Goal: Task Accomplishment & Management: Complete application form

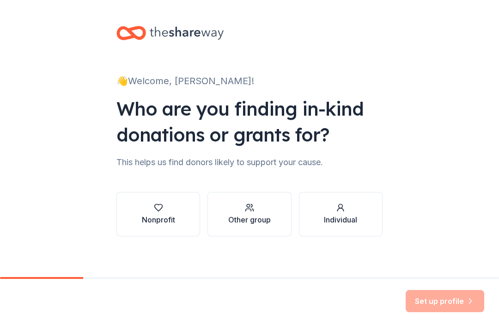
click at [161, 207] on icon "button" at bounding box center [158, 207] width 8 height 7
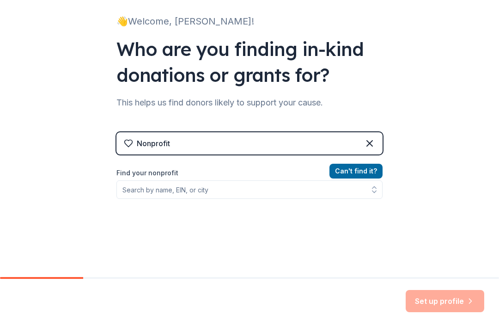
scroll to position [60, 0]
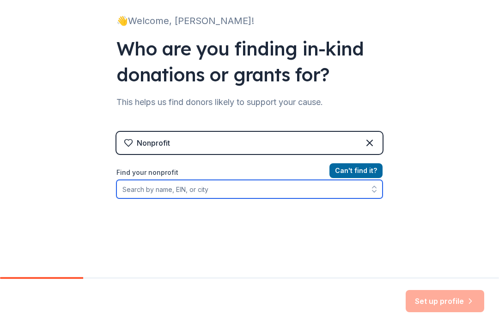
click at [214, 189] on input "Find your nonprofit" at bounding box center [249, 189] width 266 height 18
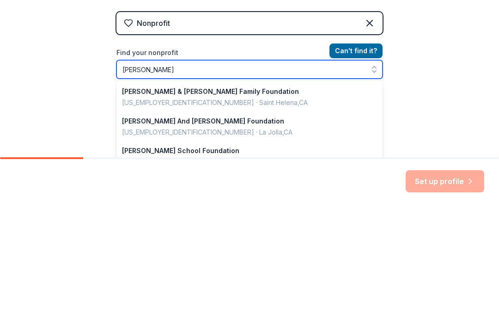
type input "Ann Richards"
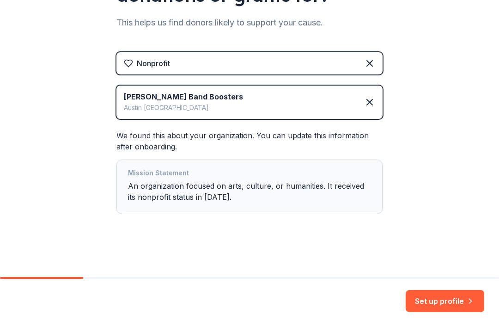
scroll to position [140, 0]
click at [460, 299] on button "Set up profile" at bounding box center [445, 301] width 79 height 22
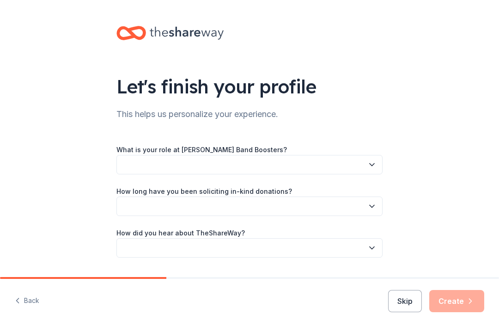
click at [373, 165] on icon "button" at bounding box center [371, 164] width 9 height 9
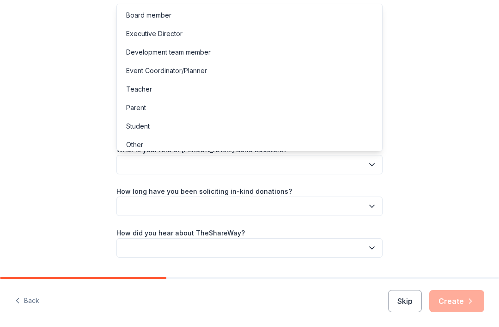
click at [165, 16] on div "Board member" at bounding box center [148, 15] width 45 height 11
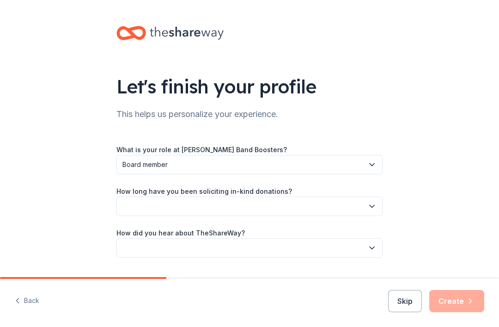
click at [375, 207] on icon "button" at bounding box center [371, 205] width 9 height 9
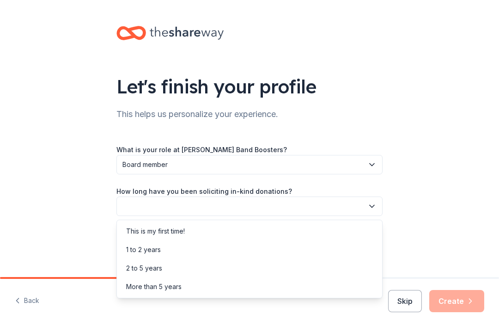
click at [182, 229] on div "This is my first time!" at bounding box center [155, 231] width 59 height 11
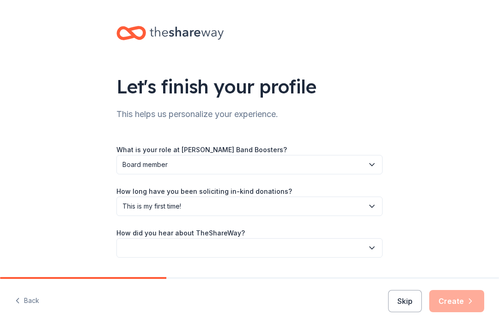
click at [379, 244] on button "button" at bounding box center [249, 247] width 266 height 19
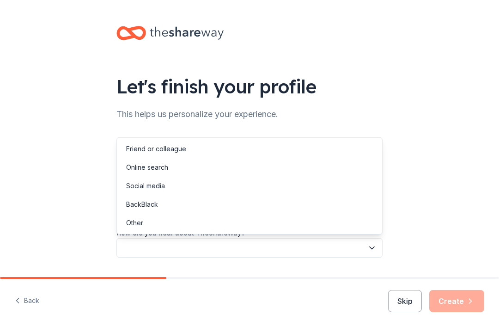
click at [162, 167] on div "Online search" at bounding box center [147, 167] width 42 height 11
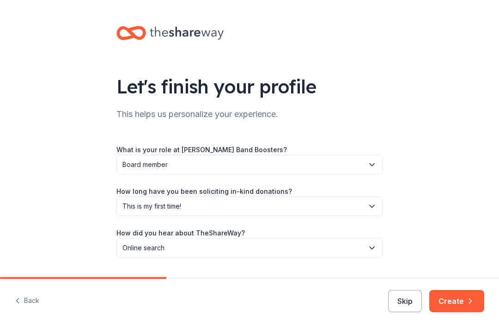
click at [462, 300] on button "Create" at bounding box center [456, 301] width 55 height 22
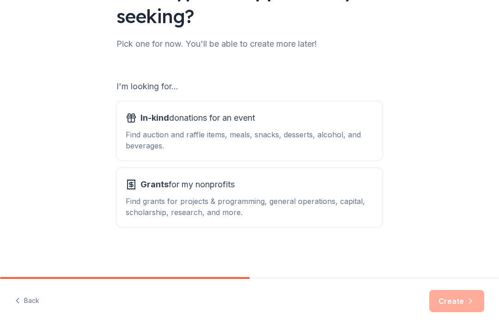
scroll to position [96, 0]
click at [331, 129] on div "Find auction and raffle items, meals, snacks, desserts, alcohol, and beverages." at bounding box center [250, 140] width 248 height 22
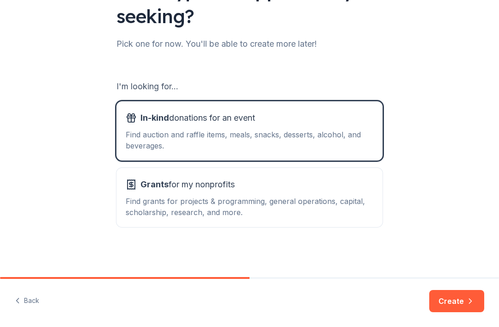
click at [318, 194] on div "Grants for my nonprofits Find grants for projects & programming, general operat…" at bounding box center [250, 197] width 248 height 41
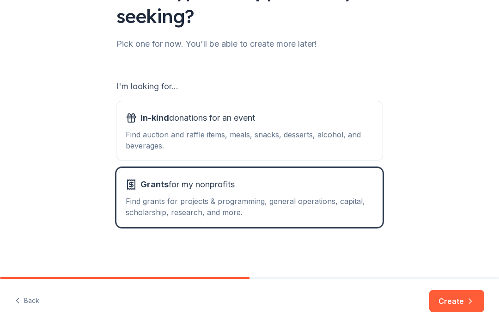
click at [343, 132] on div "Find auction and raffle items, meals, snacks, desserts, alcohol, and beverages." at bounding box center [250, 140] width 248 height 22
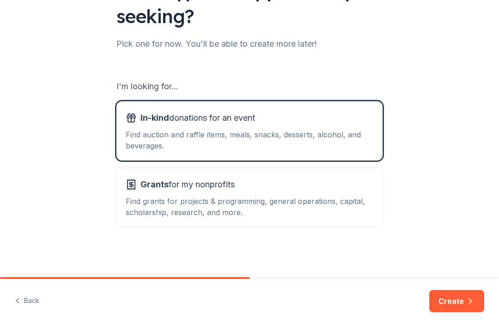
click at [460, 300] on button "Create" at bounding box center [456, 301] width 55 height 22
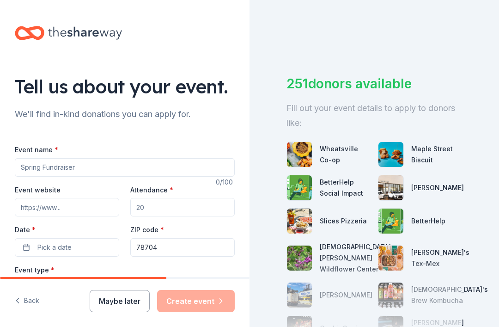
click at [55, 168] on input "Event name *" at bounding box center [125, 167] width 220 height 18
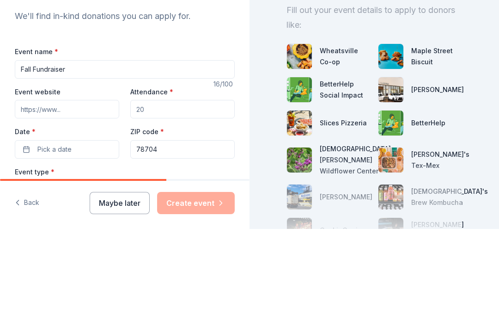
type input "Fall Fundraiser"
click at [92, 198] on input "Event website" at bounding box center [67, 207] width 104 height 18
click at [86, 198] on input "Event website" at bounding box center [67, 207] width 104 height 18
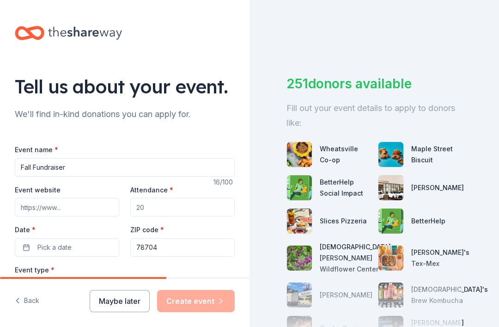
click at [46, 198] on input "Event website" at bounding box center [67, 207] width 104 height 18
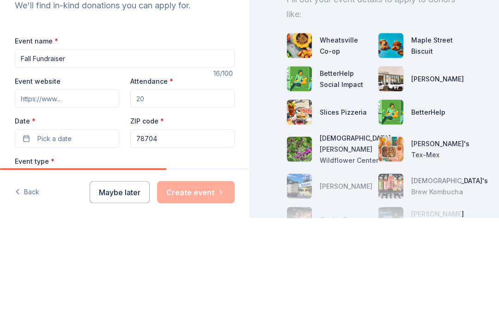
paste input "http://annrichardsband.com/"
type input "http://annrichardsband.com/"
click at [155, 198] on input "Attendance *" at bounding box center [182, 207] width 104 height 18
click at [156, 198] on input "Attendance *" at bounding box center [182, 207] width 104 height 18
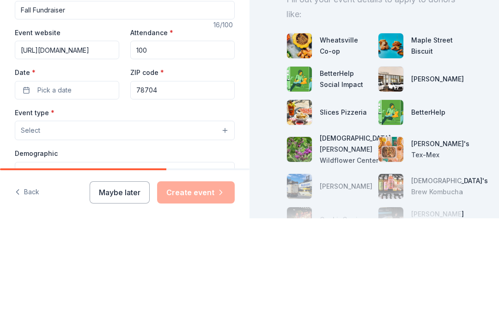
scroll to position [49, 0]
type input "100"
click at [67, 193] on span "Pick a date" at bounding box center [54, 198] width 34 height 11
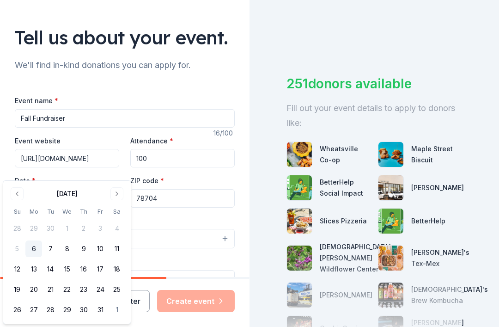
click at [78, 109] on input "Fall Fundraiser" at bounding box center [125, 118] width 220 height 18
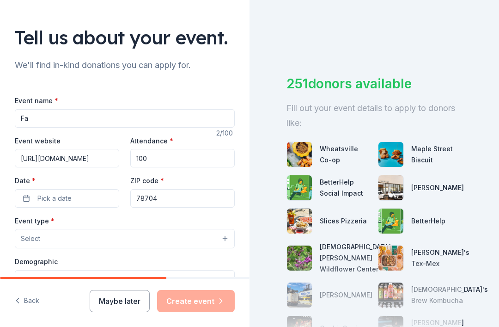
type input "F"
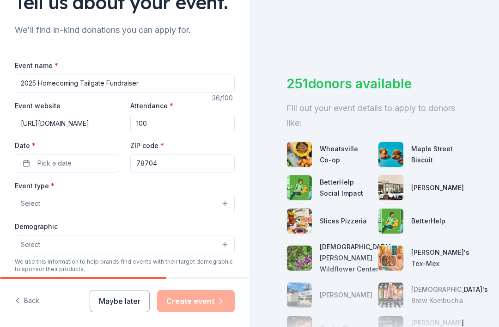
scroll to position [92, 0]
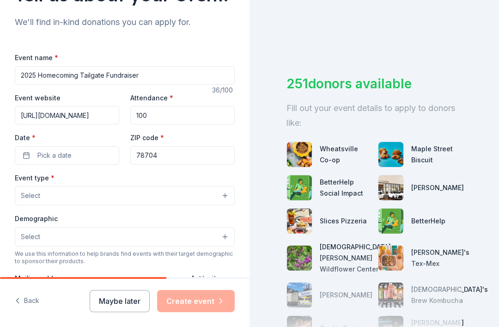
type input "2025 Homecoming Tailgate Fundraiser"
click at [164, 106] on input "100" at bounding box center [182, 115] width 104 height 18
type input "1"
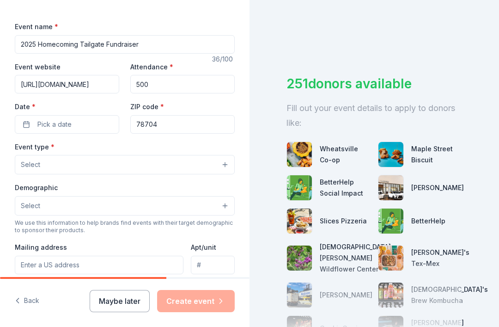
scroll to position [123, 0]
type input "500"
click at [64, 118] on span "Pick a date" at bounding box center [54, 123] width 34 height 11
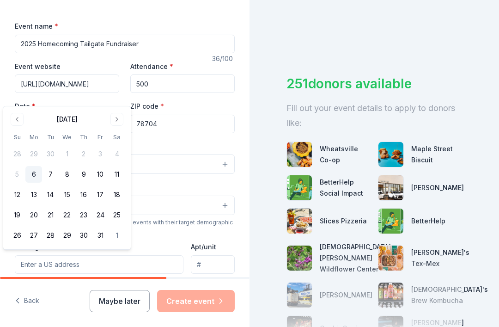
click at [86, 195] on button "16" at bounding box center [83, 194] width 17 height 17
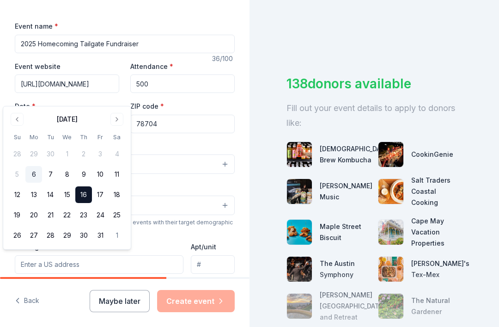
click at [203, 140] on div "Event type * Select" at bounding box center [125, 157] width 220 height 34
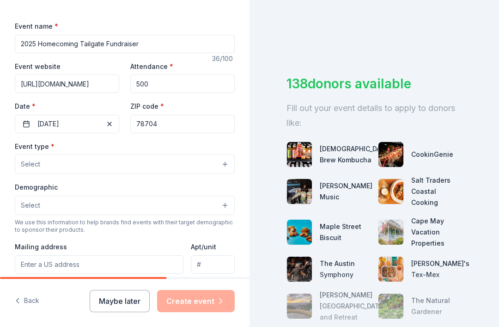
click at [228, 154] on button "Select" at bounding box center [125, 163] width 220 height 19
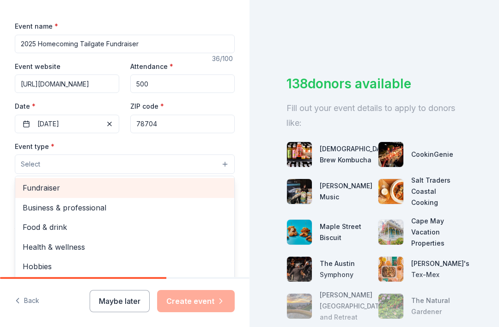
click at [57, 182] on span "Fundraiser" at bounding box center [125, 188] width 204 height 12
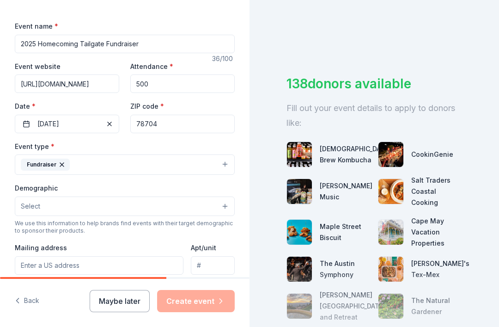
click at [231, 196] on button "Select" at bounding box center [125, 205] width 220 height 19
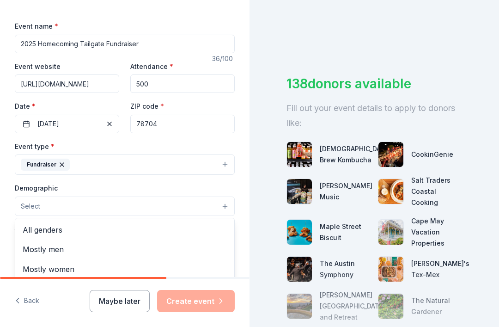
scroll to position [0, 0]
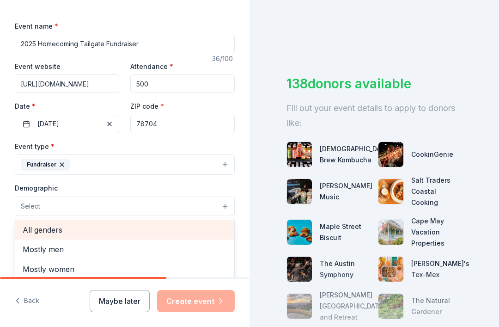
click at [61, 224] on span "All genders" at bounding box center [125, 230] width 204 height 12
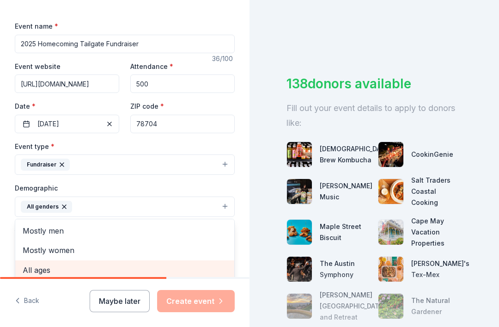
click at [49, 264] on span "All ages" at bounding box center [125, 270] width 204 height 12
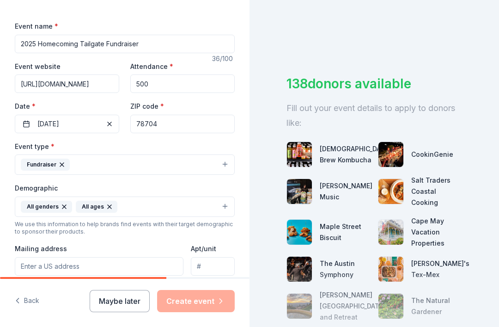
click at [213, 154] on button "Fundraiser" at bounding box center [125, 164] width 220 height 20
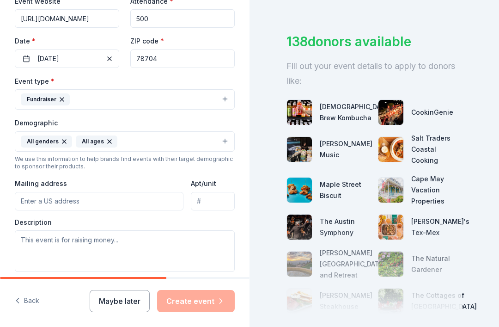
scroll to position [190, 0]
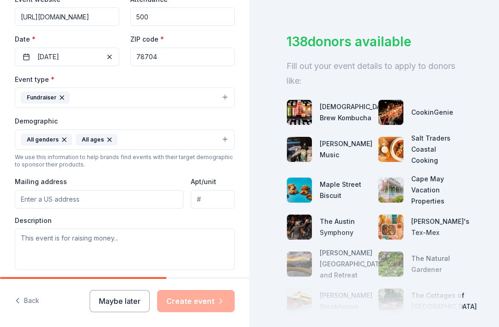
click at [56, 190] on input "Mailing address" at bounding box center [99, 199] width 169 height 18
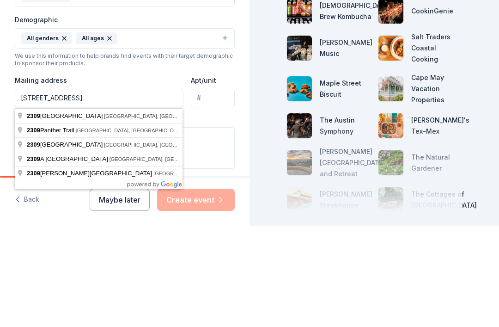
type input "2309 Panther Trail, Austin, TX, 78704"
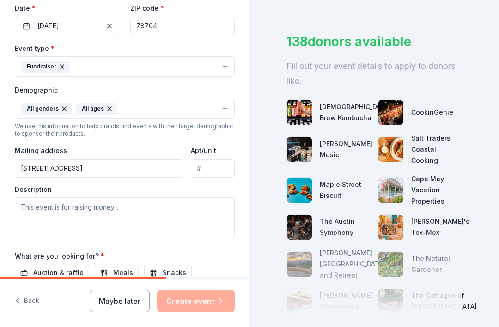
scroll to position [222, 0]
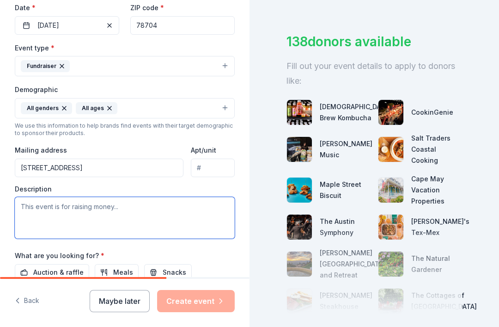
click at [104, 197] on textarea at bounding box center [125, 218] width 220 height 42
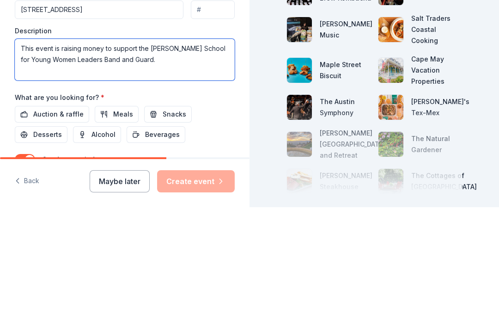
scroll to position [266, 0]
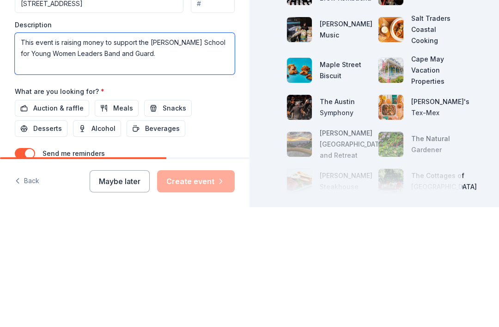
type textarea "This event is raising money to support the Ann Richards School for Young Women …"
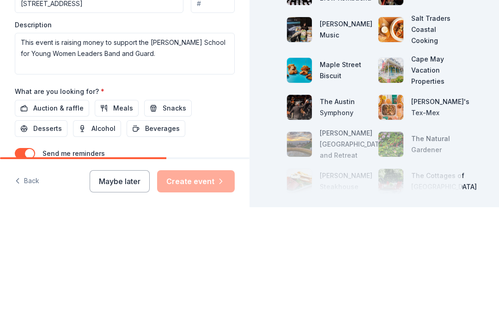
click at [57, 222] on span "Auction & raffle" at bounding box center [58, 227] width 50 height 11
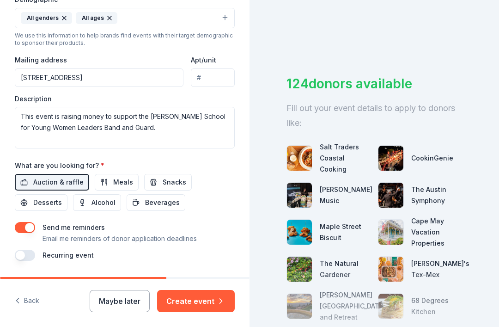
scroll to position [311, 0]
click at [210, 301] on button "Create event" at bounding box center [196, 301] width 78 height 22
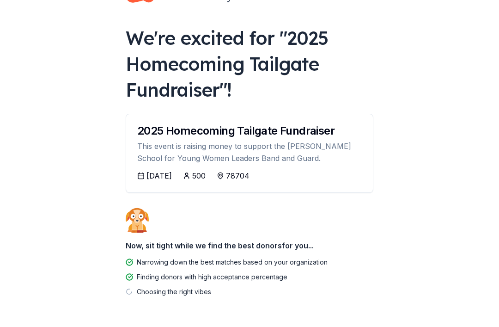
scroll to position [35, 0]
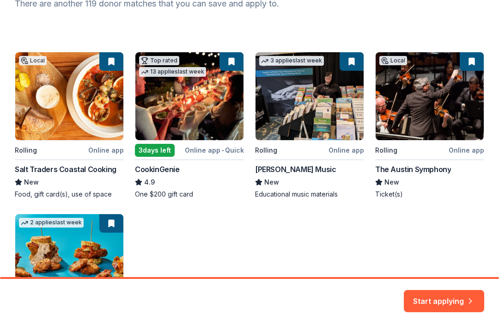
scroll to position [139, 0]
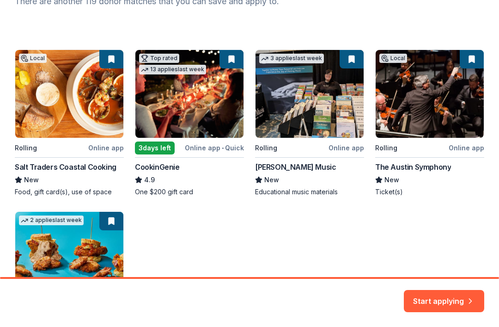
click at [454, 299] on button "Start applying" at bounding box center [444, 295] width 80 height 22
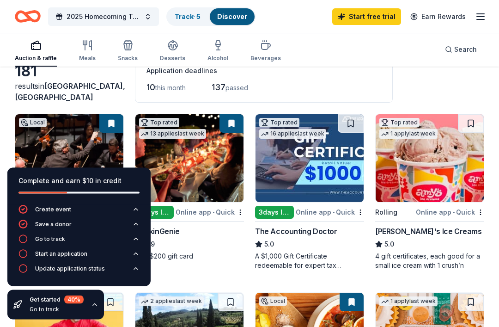
scroll to position [55, 0]
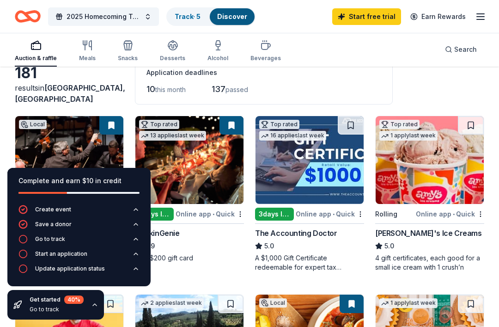
click at [111, 125] on button at bounding box center [111, 125] width 24 height 18
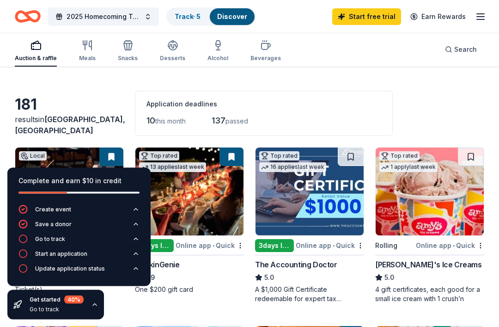
scroll to position [23, 0]
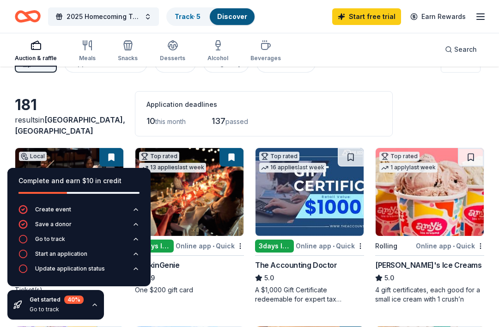
click at [115, 111] on div "181" at bounding box center [69, 105] width 109 height 18
click at [137, 186] on div "Complete and earn $10 in credit" at bounding box center [78, 180] width 121 height 11
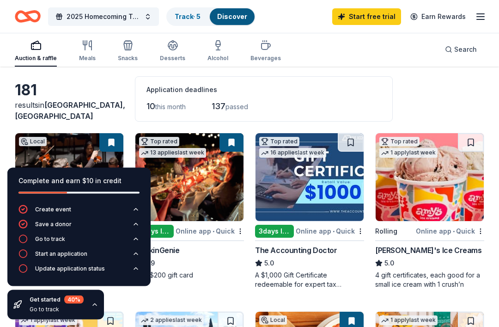
scroll to position [52, 0]
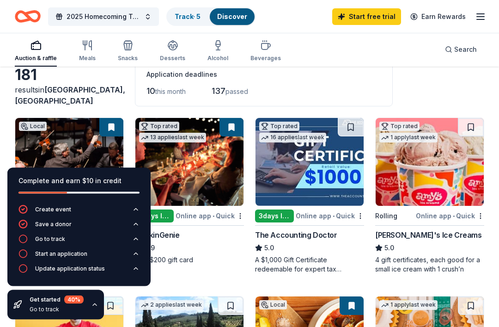
click at [97, 308] on icon "button" at bounding box center [94, 304] width 7 height 7
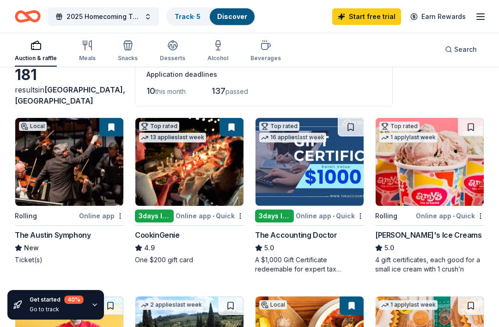
click at [112, 132] on button at bounding box center [111, 127] width 24 height 18
click at [114, 214] on div "Online app" at bounding box center [101, 216] width 45 height 12
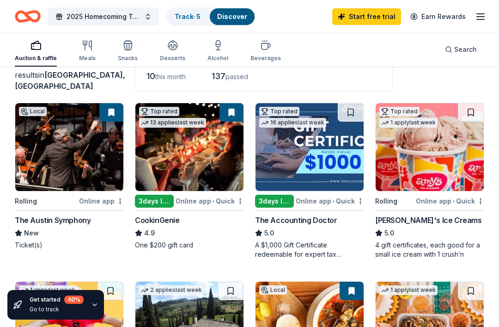
click at [451, 156] on img at bounding box center [430, 147] width 108 height 88
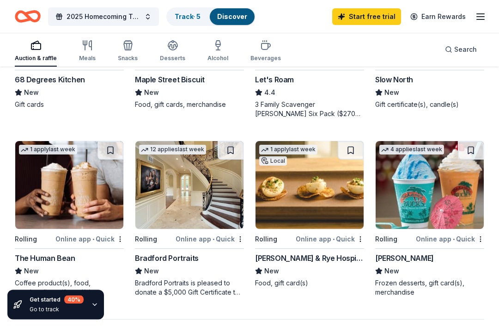
scroll to position [743, 0]
click at [299, 204] on img at bounding box center [310, 185] width 108 height 88
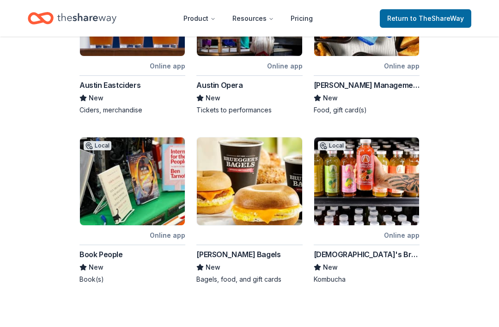
scroll to position [426, 0]
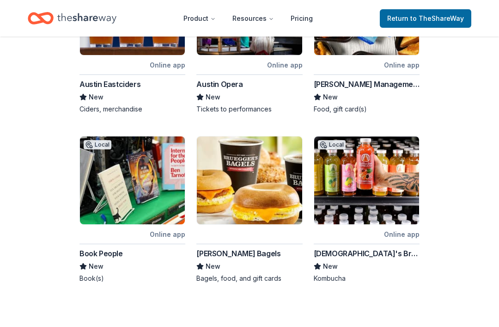
click at [103, 248] on div "Book People" at bounding box center [100, 253] width 43 height 11
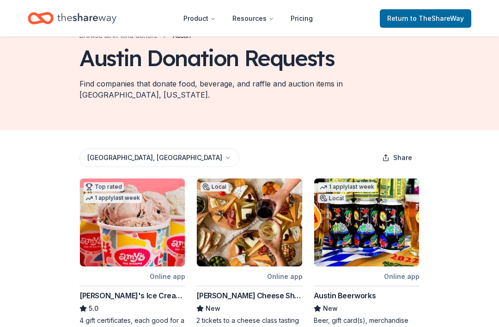
scroll to position [37, 0]
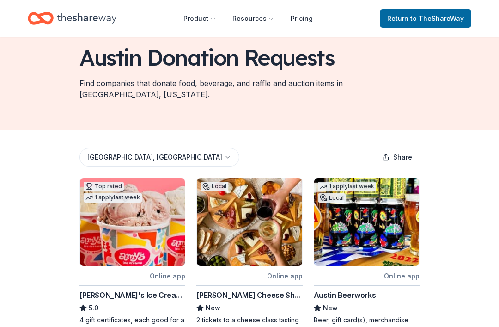
click at [176, 270] on div "Online app" at bounding box center [168, 276] width 36 height 12
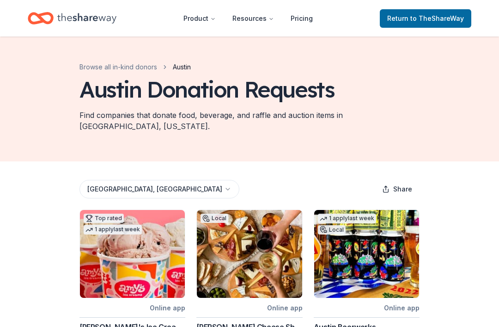
scroll to position [1, 0]
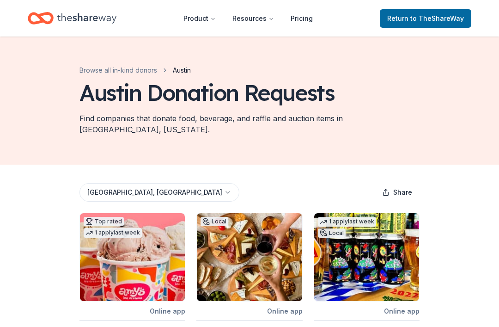
click at [451, 20] on span "to TheShareWay" at bounding box center [437, 18] width 54 height 8
click at [426, 20] on span "to TheShareWay" at bounding box center [437, 18] width 54 height 8
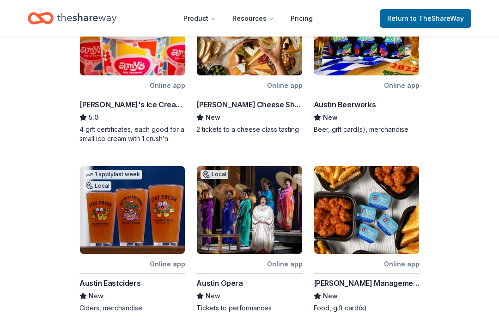
scroll to position [254, 0]
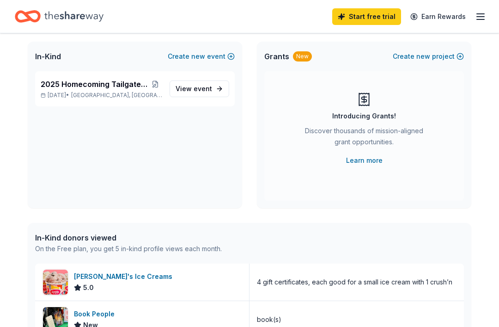
scroll to position [55, 0]
click at [200, 93] on span "View event" at bounding box center [194, 88] width 37 height 11
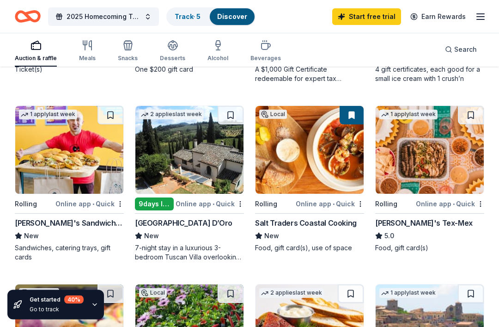
scroll to position [243, 0]
click at [477, 206] on button "button" at bounding box center [480, 203] width 7 height 7
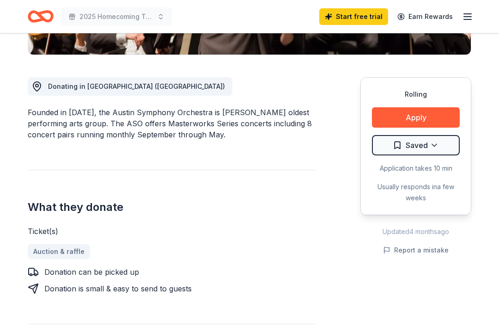
scroll to position [227, 0]
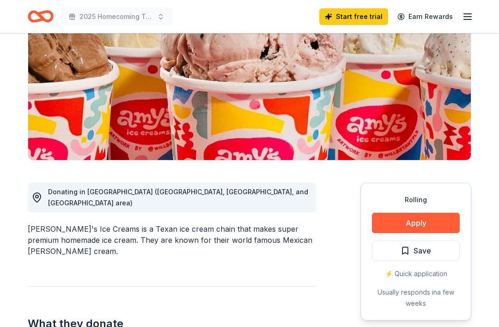
scroll to position [118, 0]
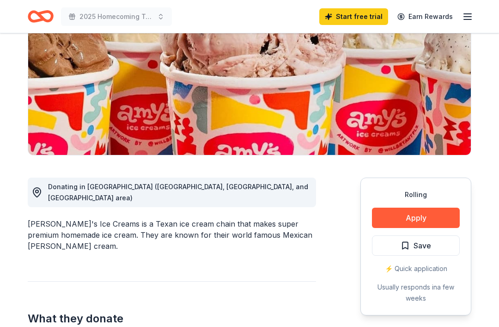
scroll to position [126, 0]
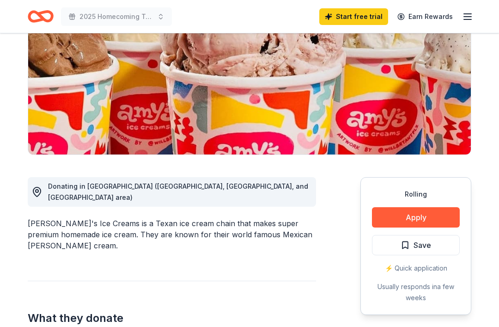
click at [440, 214] on button "Apply" at bounding box center [416, 217] width 88 height 20
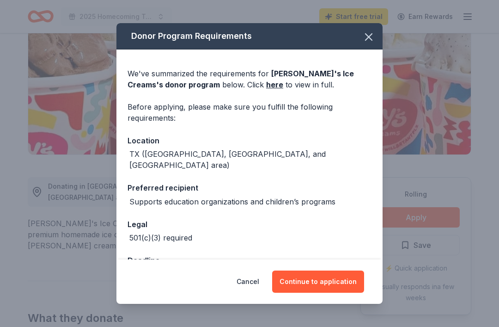
click at [344, 293] on button "Continue to application" at bounding box center [318, 281] width 92 height 22
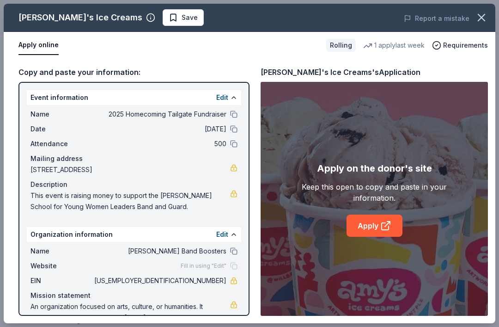
click at [387, 231] on icon at bounding box center [385, 225] width 11 height 11
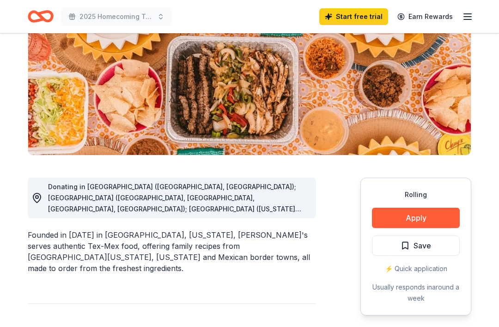
scroll to position [124, 0]
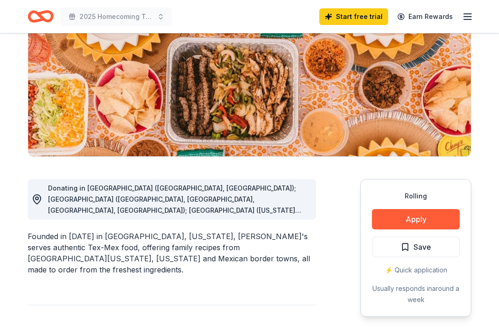
click at [442, 219] on button "Apply" at bounding box center [416, 219] width 88 height 20
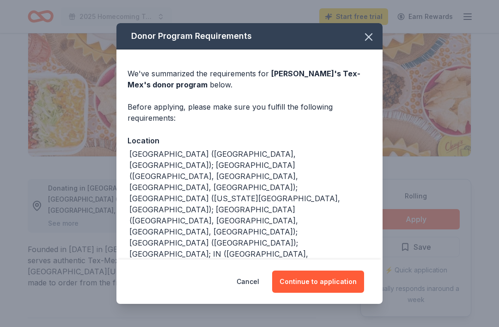
click at [350, 293] on button "Continue to application" at bounding box center [318, 281] width 92 height 22
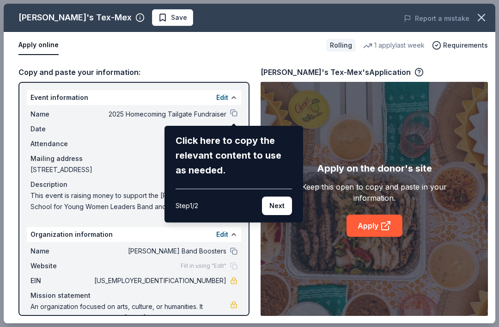
click at [238, 114] on div "[PERSON_NAME]'s Tex-Mex Save Report a mistake Apply online Rolling 1 apply last…" at bounding box center [250, 163] width 492 height 319
click at [233, 117] on div "[PERSON_NAME]'s Tex-Mex Save Report a mistake Apply online Rolling 1 apply last…" at bounding box center [250, 163] width 492 height 319
click at [283, 210] on button "Next" at bounding box center [277, 205] width 30 height 18
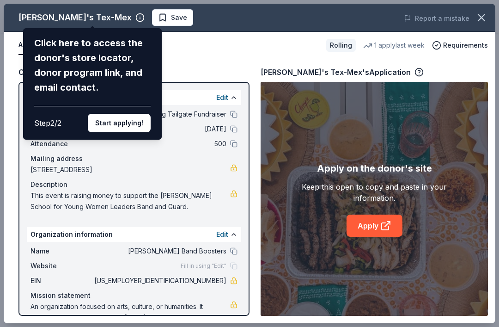
click at [151, 48] on div "Click here to access the donor's store locator, donor program link, and email c…" at bounding box center [92, 65] width 116 height 59
click at [236, 114] on div "Chuy's Tex-Mex Click here to access the donor's store locator, donor program li…" at bounding box center [250, 163] width 492 height 319
click at [233, 116] on div "Chuy's Tex-Mex Click here to access the donor's store locator, donor program li…" at bounding box center [250, 163] width 492 height 319
click at [136, 114] on button "Start applying!" at bounding box center [119, 123] width 63 height 18
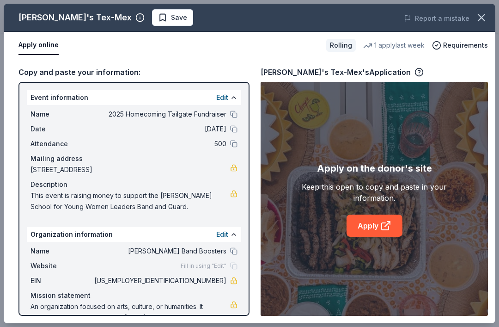
click at [390, 248] on div "Chuy's Tex-Mex Save Report a mistake Apply online Rolling 1 apply last week Req…" at bounding box center [250, 163] width 492 height 319
click at [386, 242] on div "Chuy's Tex-Mex Save Report a mistake Apply online Rolling 1 apply last week Req…" at bounding box center [250, 163] width 492 height 319
click at [373, 244] on div "Chuy's Tex-Mex Save Report a mistake Apply online Rolling 1 apply last week Req…" at bounding box center [250, 163] width 492 height 319
click at [43, 47] on div "Chuy's Tex-Mex Save Report a mistake Apply online Rolling 1 apply last week Req…" at bounding box center [250, 163] width 492 height 319
click at [456, 146] on div "Chuy's Tex-Mex Save Report a mistake Apply online Rolling 1 apply last week Req…" at bounding box center [250, 163] width 492 height 319
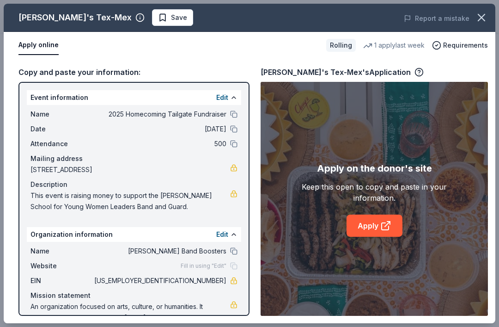
scroll to position [154, 0]
click at [427, 195] on div "Keep this open to copy and paste in your information." at bounding box center [374, 192] width 182 height 22
click at [394, 230] on link "Apply" at bounding box center [375, 225] width 56 height 22
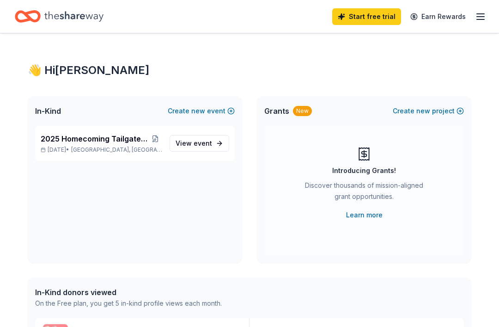
click at [205, 142] on span "event" at bounding box center [203, 143] width 18 height 8
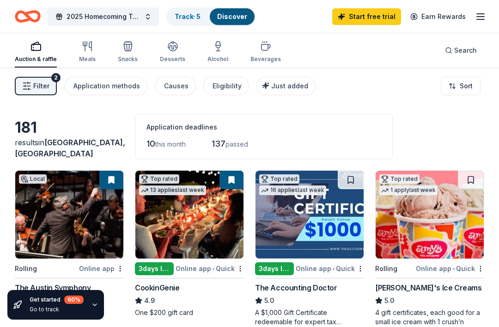
click at [439, 20] on link "Earn Rewards" at bounding box center [438, 16] width 67 height 17
click at [434, 23] on link "Earn Rewards" at bounding box center [438, 16] width 67 height 17
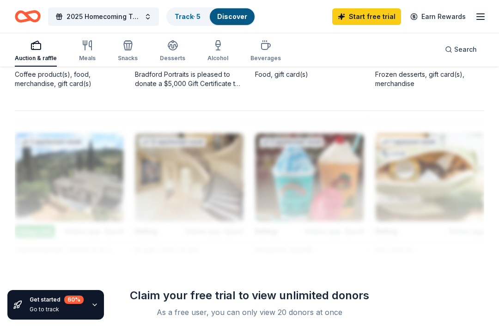
scroll to position [951, 0]
click at [91, 308] on icon "button" at bounding box center [94, 304] width 7 height 7
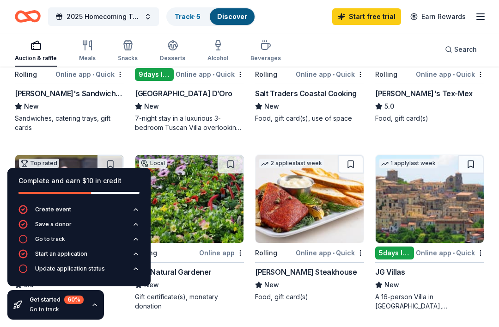
scroll to position [372, 0]
